Goal: Task Accomplishment & Management: Use online tool/utility

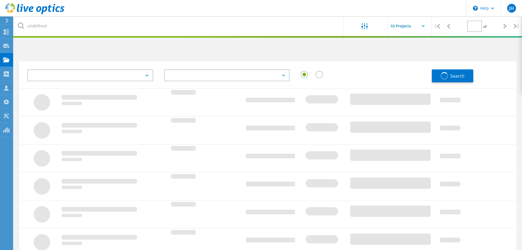
type input "1"
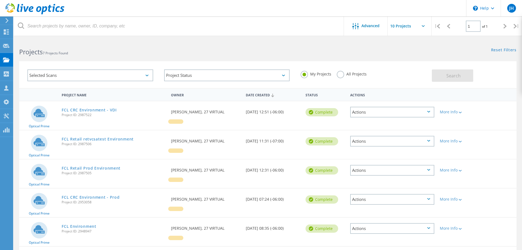
click at [491, 78] on div "Search" at bounding box center [473, 73] width 82 height 18
click at [4, 19] on div at bounding box center [6, 20] width 8 height 5
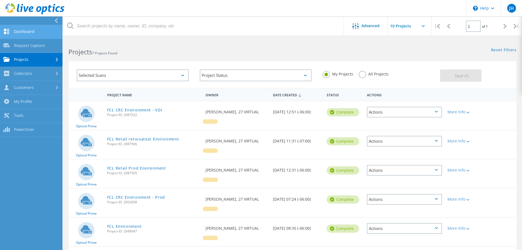
click at [35, 32] on link "Dashboard" at bounding box center [31, 32] width 62 height 14
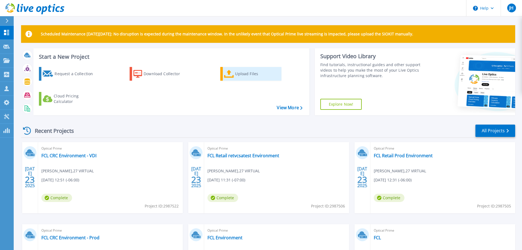
click at [257, 70] on div "Upload Files" at bounding box center [257, 73] width 44 height 11
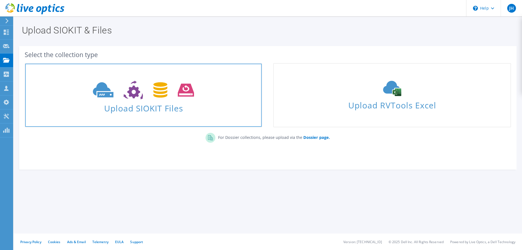
click at [194, 97] on icon at bounding box center [143, 90] width 101 height 19
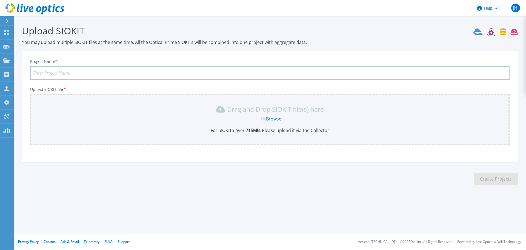
click at [271, 116] on link "Browse" at bounding box center [273, 119] width 15 height 6
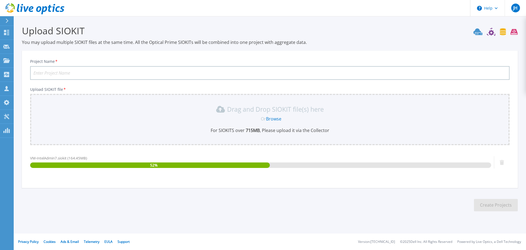
click at [201, 70] on input "Project Name *" at bounding box center [269, 73] width 479 height 14
type input "Canada Life"
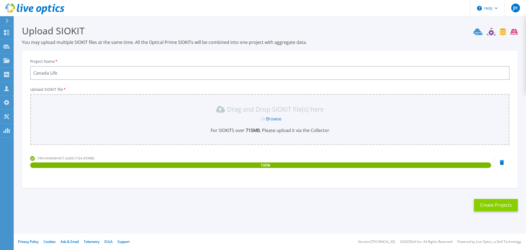
click at [497, 199] on button "Create Projects" at bounding box center [496, 205] width 44 height 12
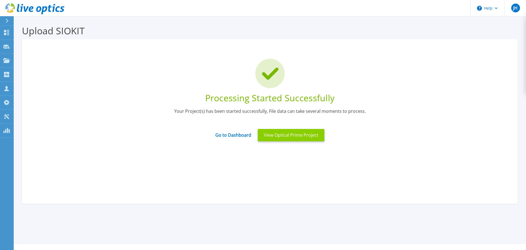
click at [287, 131] on button "View Optical Prime Project" at bounding box center [291, 135] width 67 height 12
